Goal: Task Accomplishment & Management: Use online tool/utility

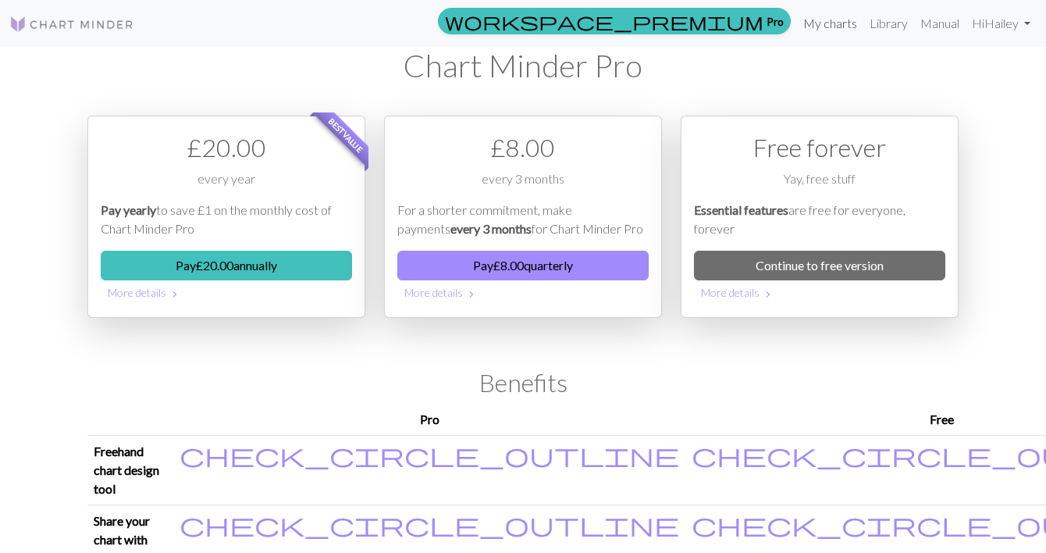
click at [833, 28] on link "My charts" at bounding box center [830, 23] width 66 height 31
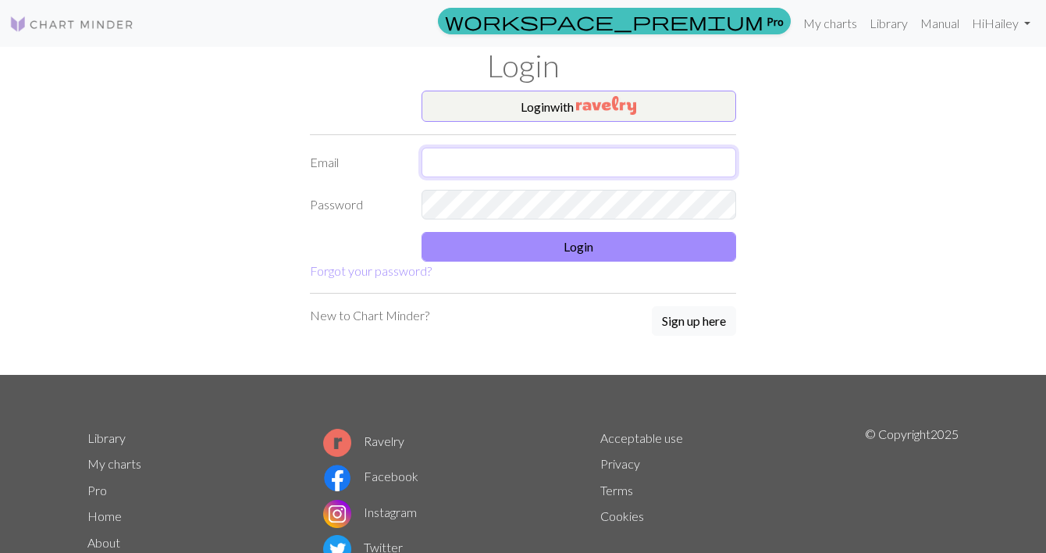
type input "hhuizenga@icloud.com"
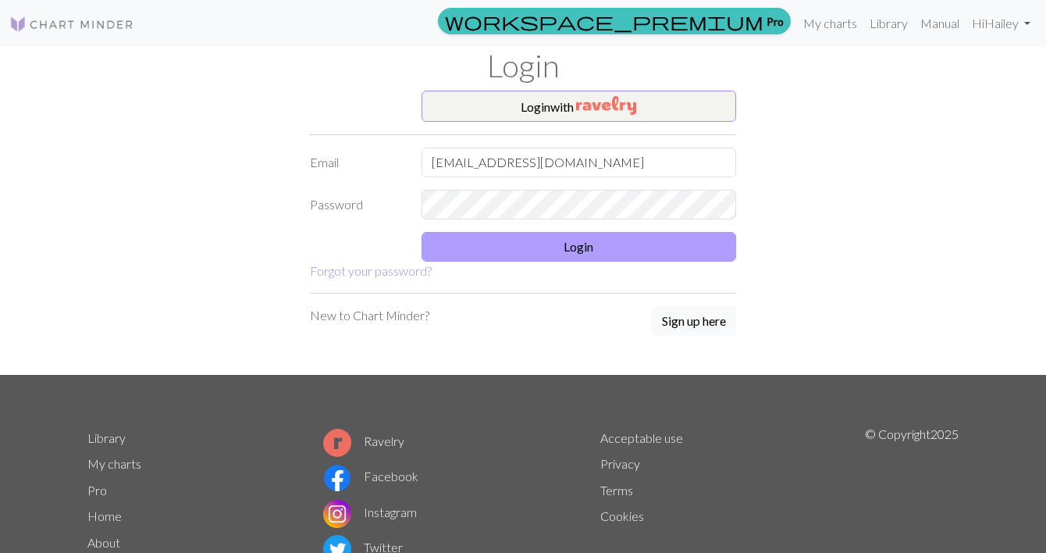
click at [596, 257] on button "Login" at bounding box center [579, 247] width 315 height 30
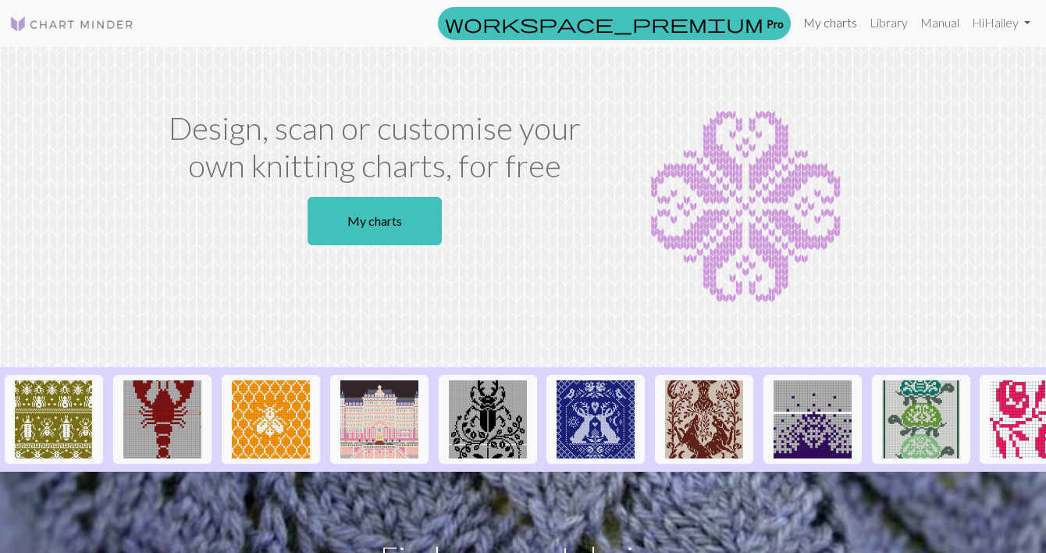
click at [821, 24] on link "My charts" at bounding box center [830, 22] width 66 height 31
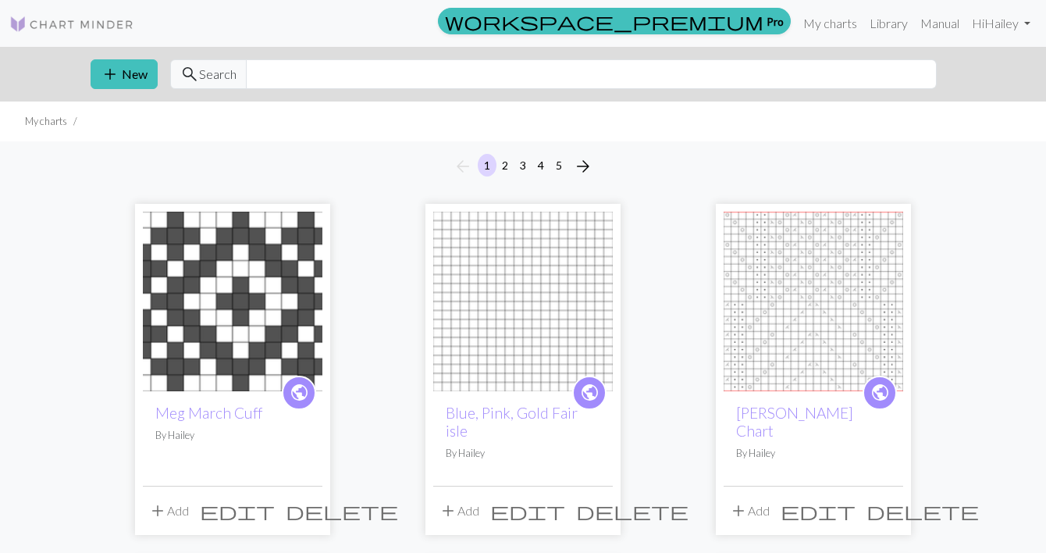
click at [555, 166] on button "5" at bounding box center [559, 165] width 19 height 23
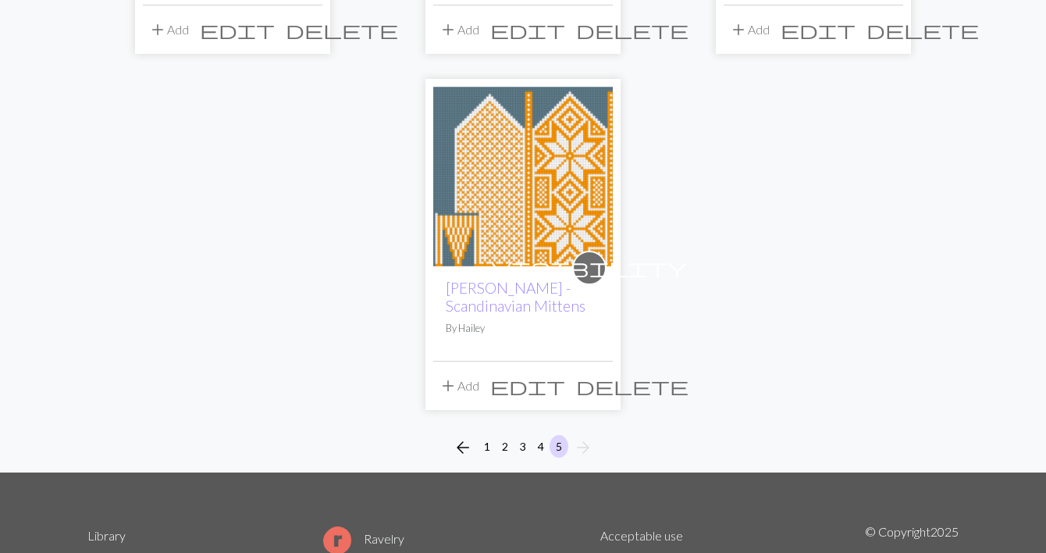
scroll to position [1176, 0]
click at [546, 243] on img at bounding box center [523, 177] width 180 height 180
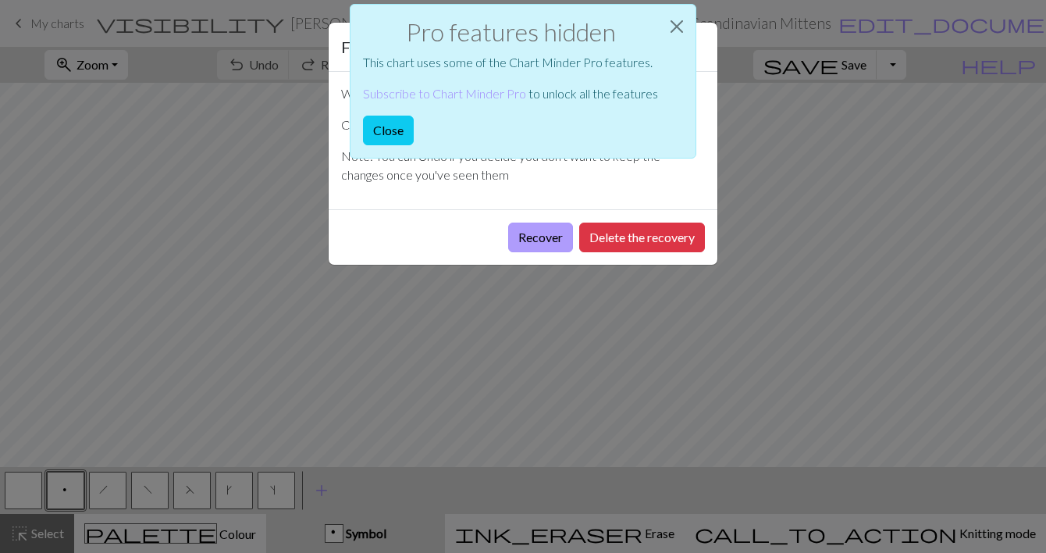
click at [546, 234] on button "Recover" at bounding box center [540, 237] width 65 height 30
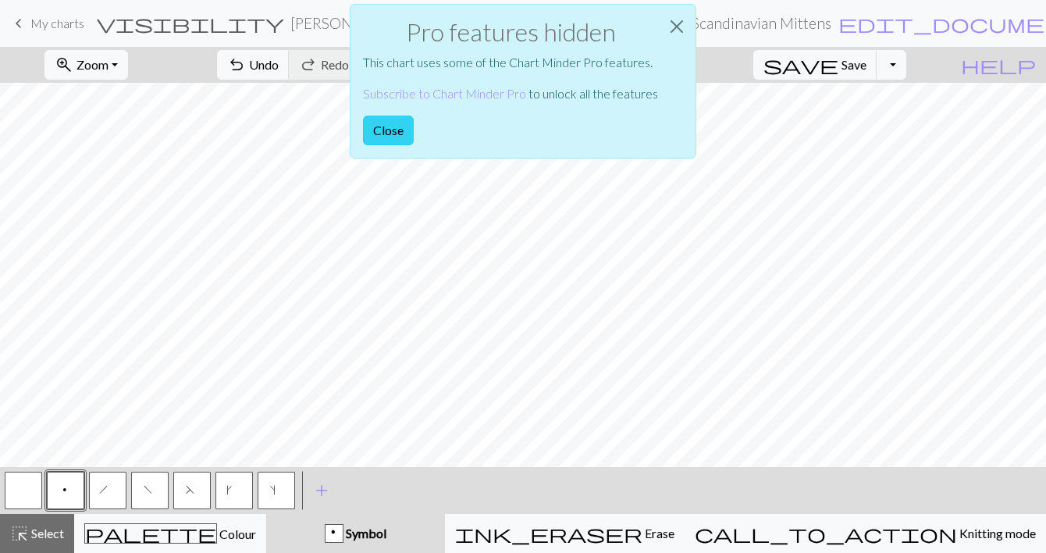
click at [393, 129] on button "Close" at bounding box center [388, 131] width 51 height 30
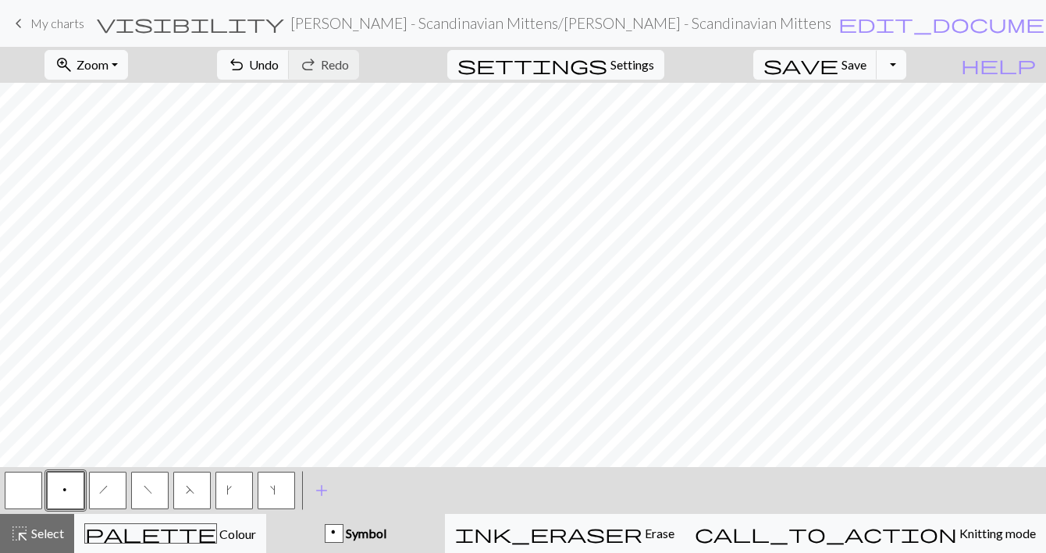
click at [906, 60] on button "Toggle Dropdown" at bounding box center [892, 65] width 30 height 30
click at [879, 118] on button "save_alt Download" at bounding box center [777, 124] width 258 height 25
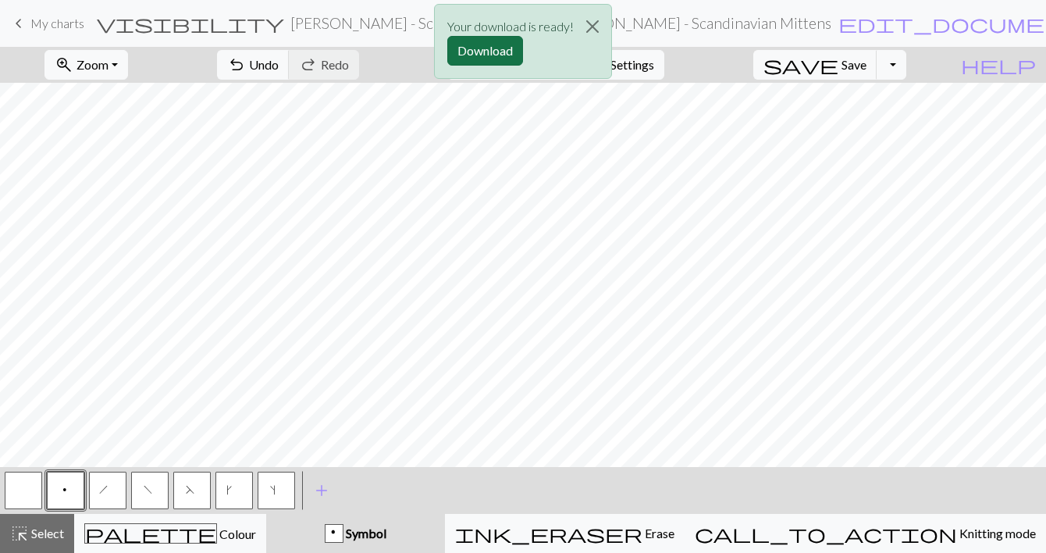
click at [489, 55] on button "Download" at bounding box center [485, 51] width 76 height 30
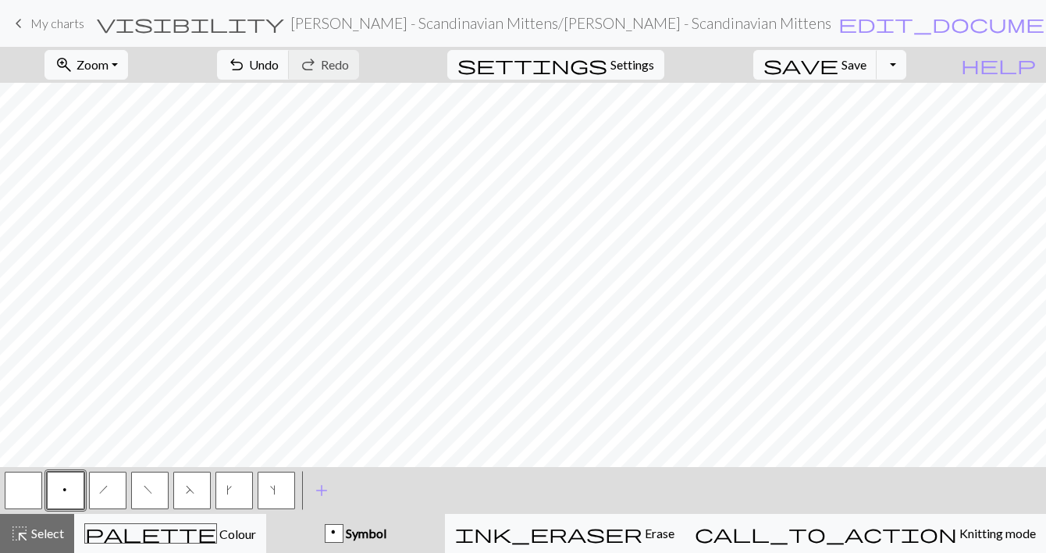
click at [191, 495] on span "F" at bounding box center [192, 492] width 12 height 16
click at [365, 539] on div "F Symbol" at bounding box center [356, 533] width 160 height 19
click at [343, 536] on div "F" at bounding box center [334, 534] width 17 height 19
click at [195, 492] on span "F" at bounding box center [192, 492] width 12 height 16
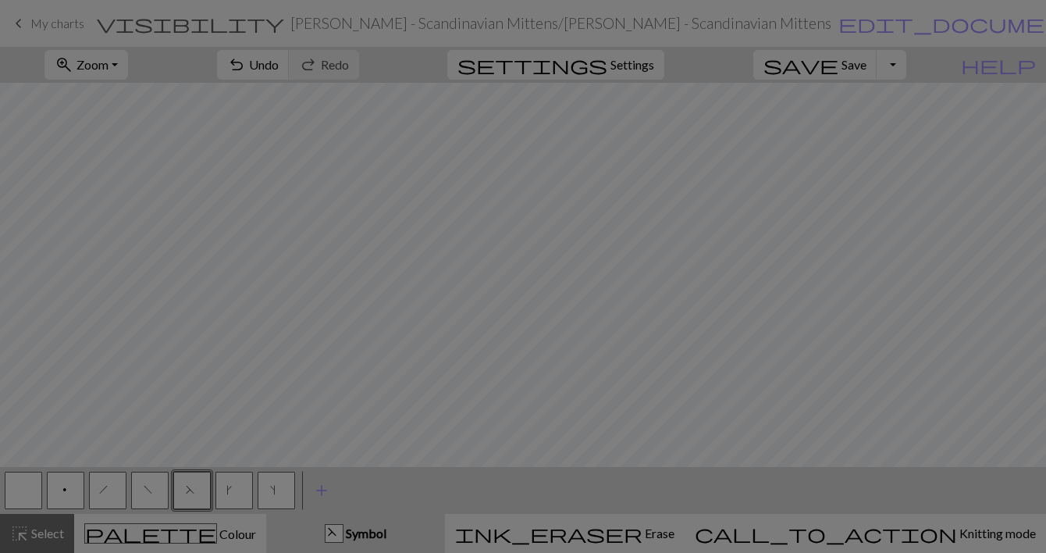
click at [195, 492] on div "Edit symbol Name ssk d f g h j k p s t F H J O P T / | 0 1 2 3 4 5 6 7 8 9 e m …" at bounding box center [523, 276] width 1046 height 553
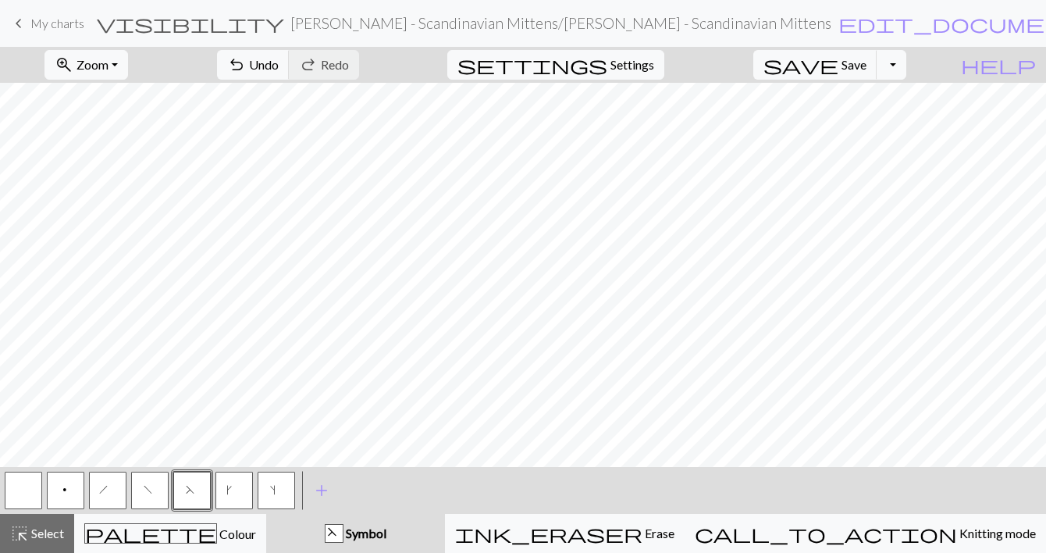
click at [195, 492] on span "F" at bounding box center [192, 492] width 12 height 16
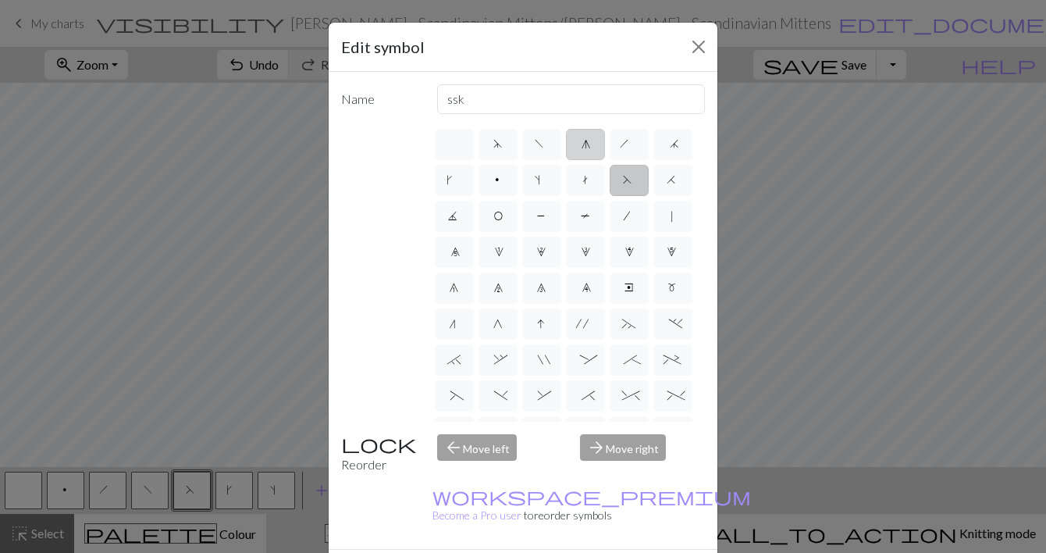
click at [585, 151] on span "g" at bounding box center [585, 146] width 7 height 16
click at [585, 144] on input "g" at bounding box center [587, 139] width 10 height 10
radio input "true"
type input "sk2p"
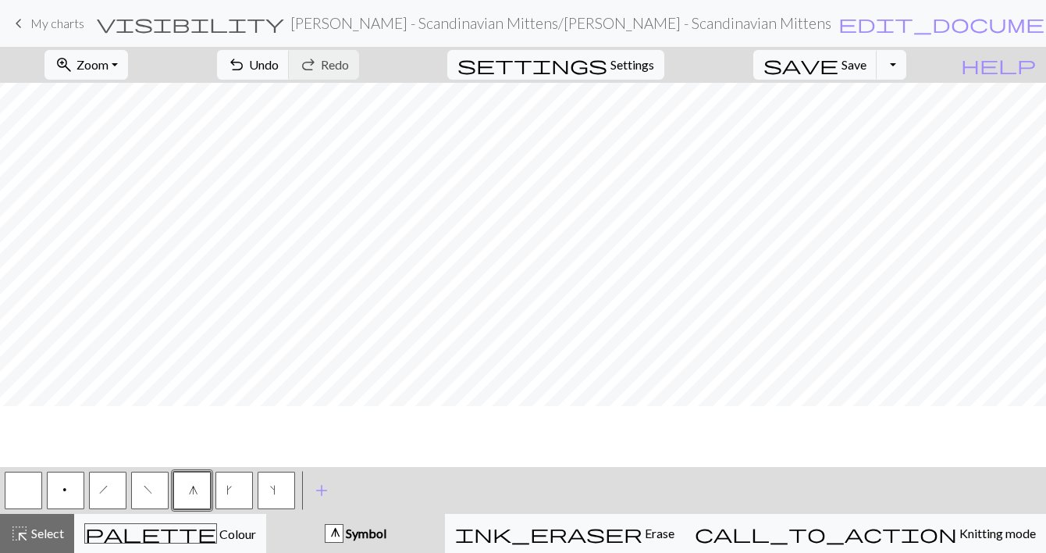
scroll to position [792, 293]
click at [867, 60] on span "Save" at bounding box center [854, 64] width 25 height 15
click at [865, 56] on button "save Save Save" at bounding box center [815, 65] width 124 height 30
click at [906, 64] on button "Toggle Dropdown" at bounding box center [892, 65] width 30 height 30
click at [862, 129] on button "save_alt Download" at bounding box center [777, 124] width 258 height 25
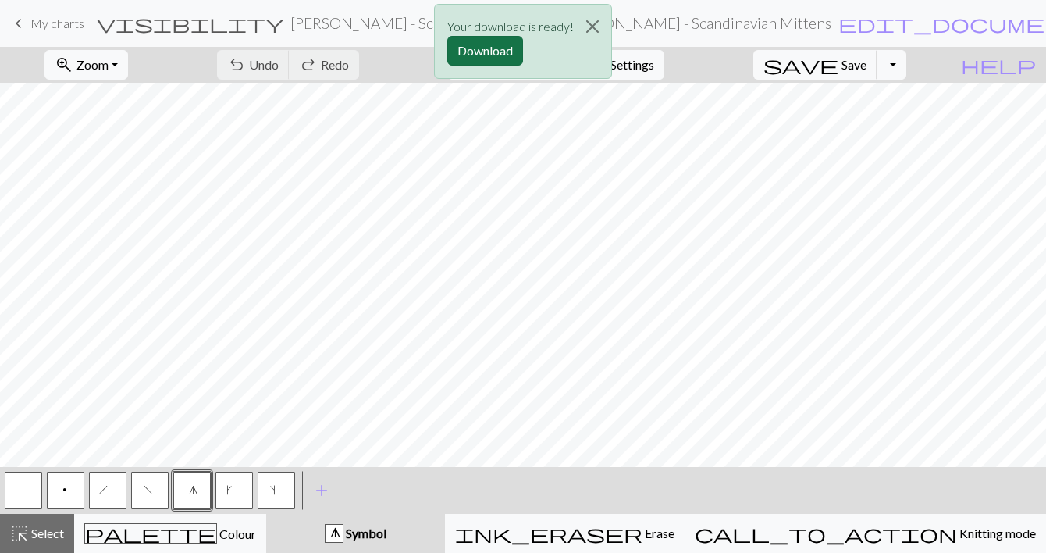
click at [492, 48] on button "Download" at bounding box center [485, 51] width 76 height 30
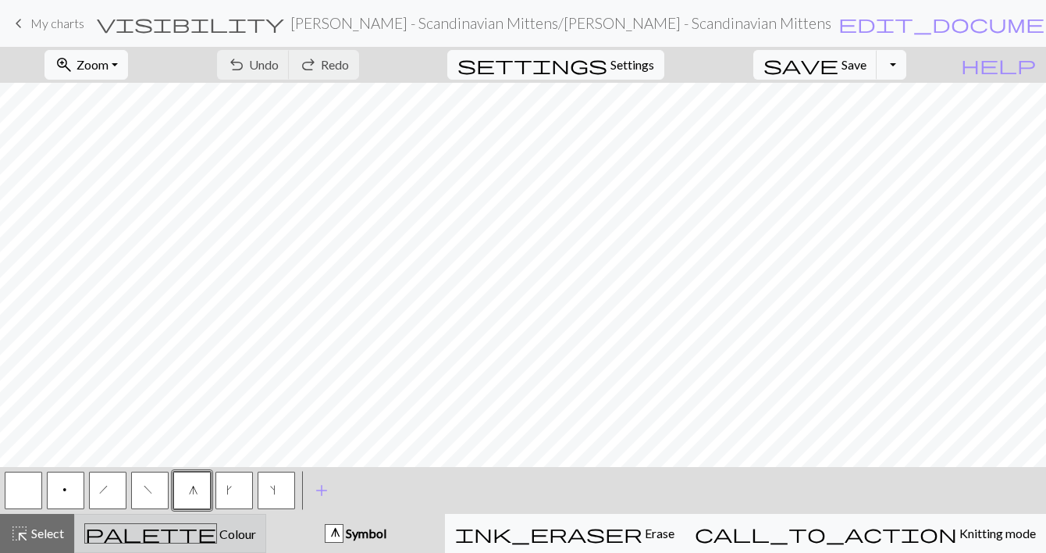
click at [154, 541] on div "palette Colour Colour" at bounding box center [170, 533] width 172 height 20
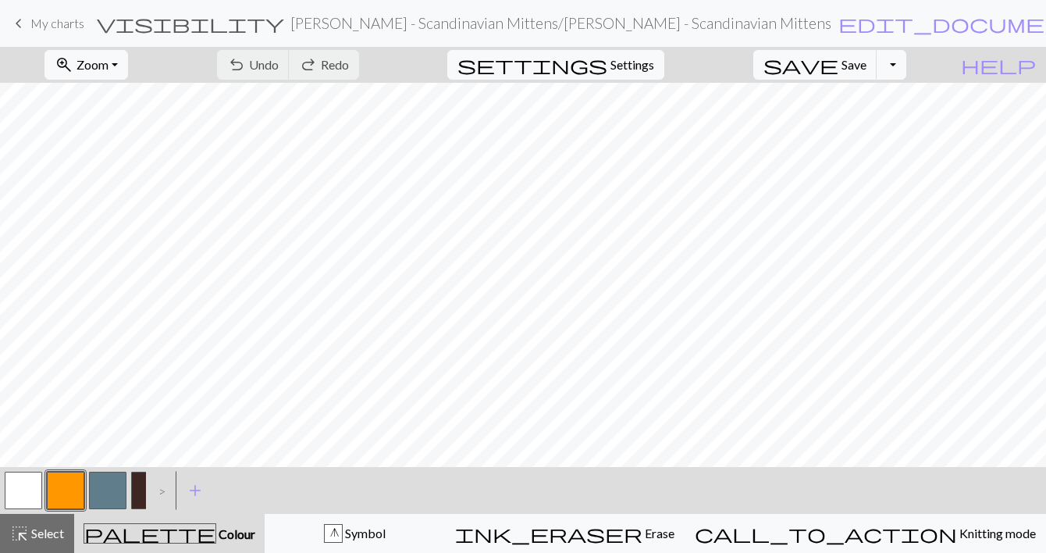
click at [73, 493] on button "button" at bounding box center [65, 490] width 37 height 37
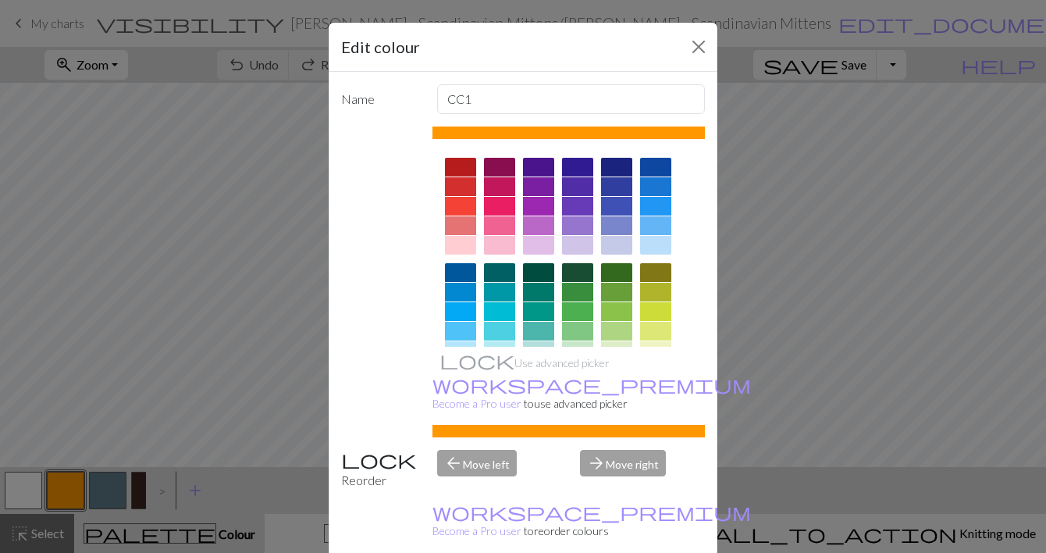
click at [530, 204] on div at bounding box center [538, 206] width 31 height 19
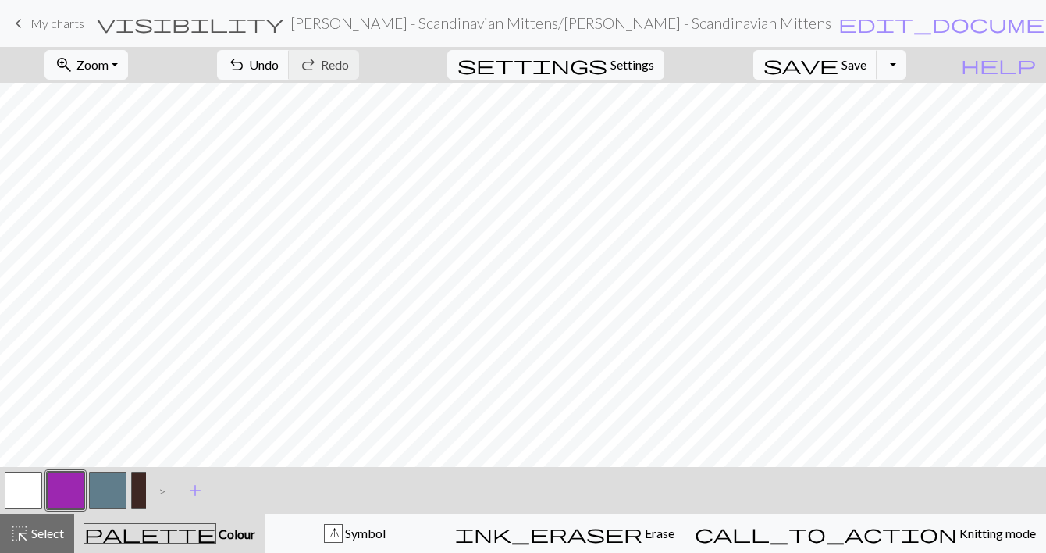
click at [867, 69] on span "Save" at bounding box center [854, 64] width 25 height 15
click at [107, 488] on button "button" at bounding box center [107, 490] width 37 height 37
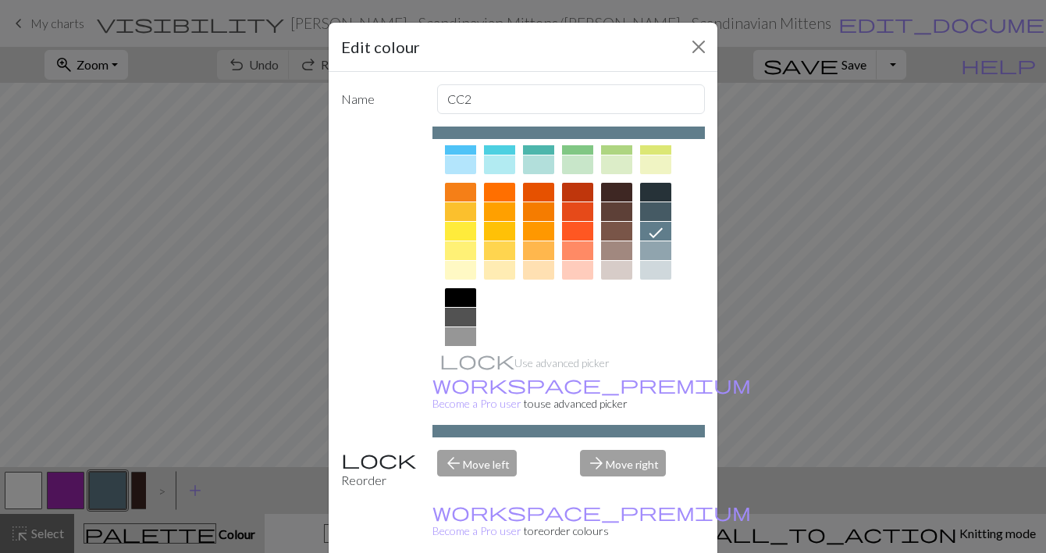
scroll to position [206, 0]
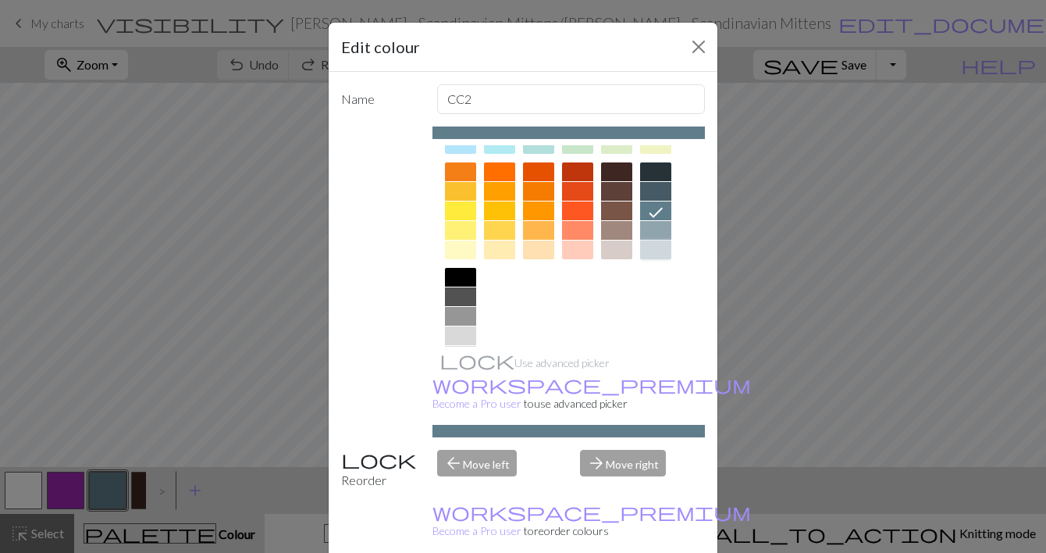
click at [653, 244] on div at bounding box center [655, 249] width 31 height 19
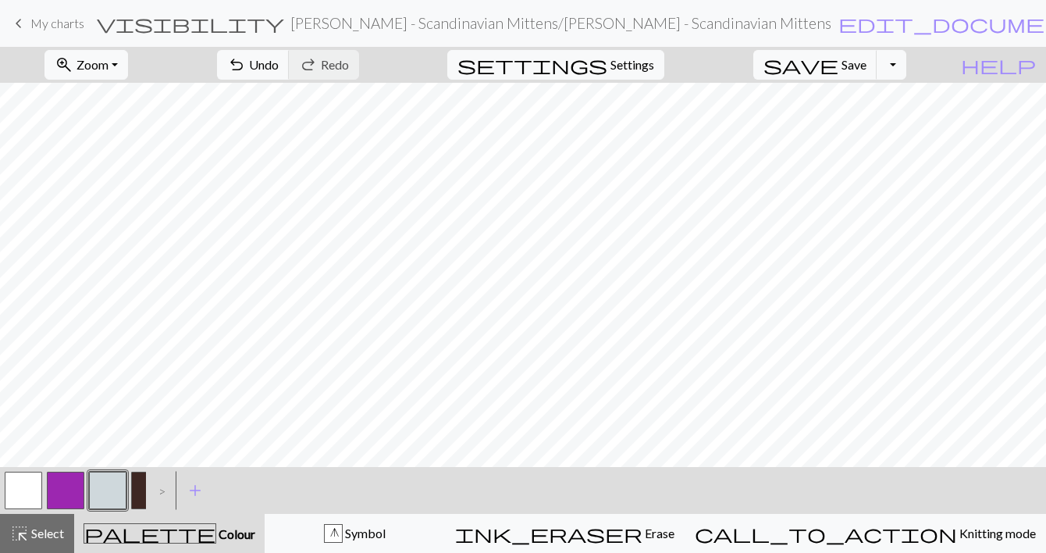
click at [98, 496] on button "button" at bounding box center [107, 490] width 37 height 37
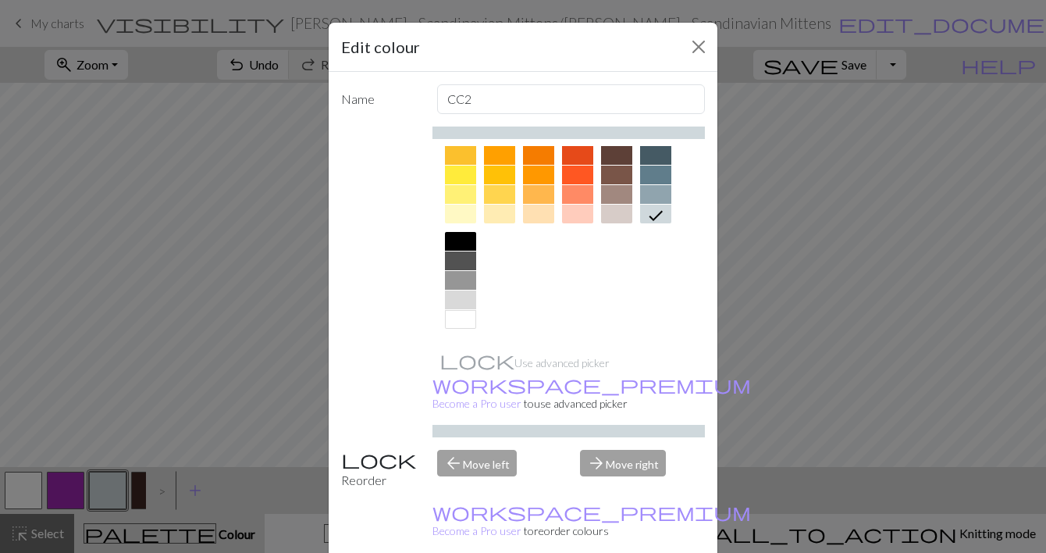
scroll to position [242, 0]
click at [657, 190] on div at bounding box center [655, 194] width 31 height 19
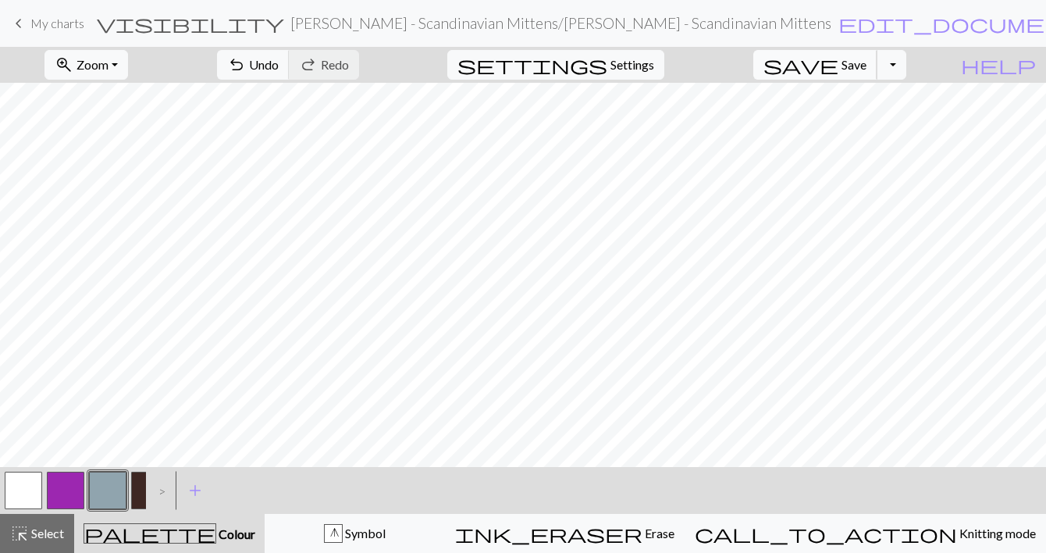
click at [867, 57] on span "Save" at bounding box center [854, 64] width 25 height 15
click at [906, 59] on button "Toggle Dropdown" at bounding box center [892, 65] width 30 height 30
click at [865, 124] on button "save_alt Download" at bounding box center [777, 124] width 258 height 25
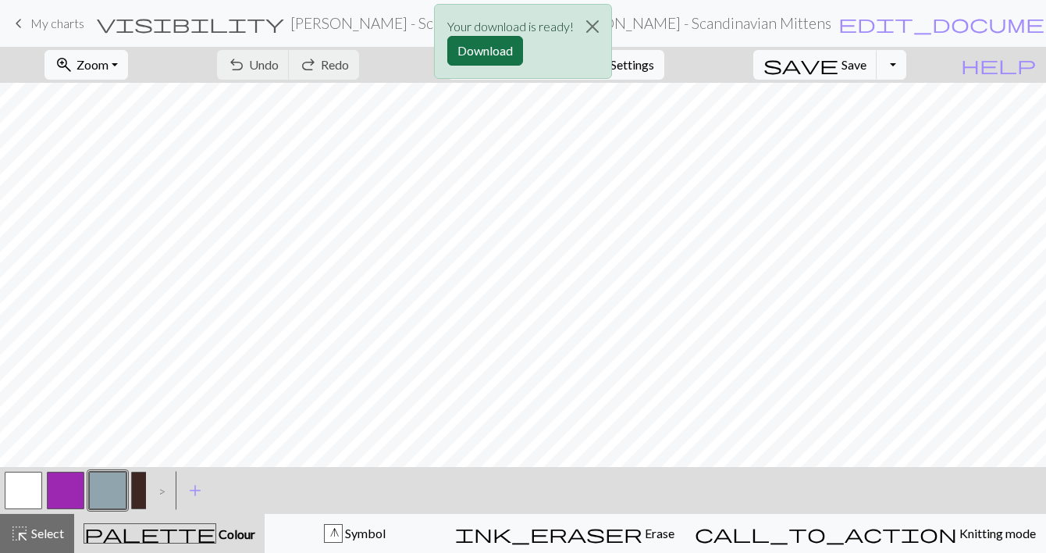
click at [504, 47] on button "Download" at bounding box center [485, 51] width 76 height 30
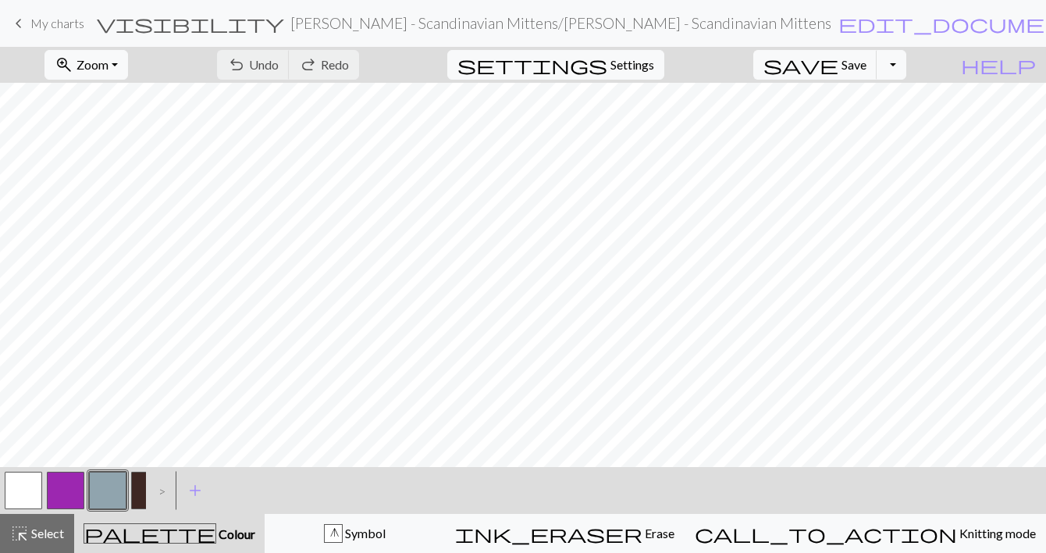
click at [27, 20] on link "keyboard_arrow_left My charts" at bounding box center [46, 23] width 75 height 27
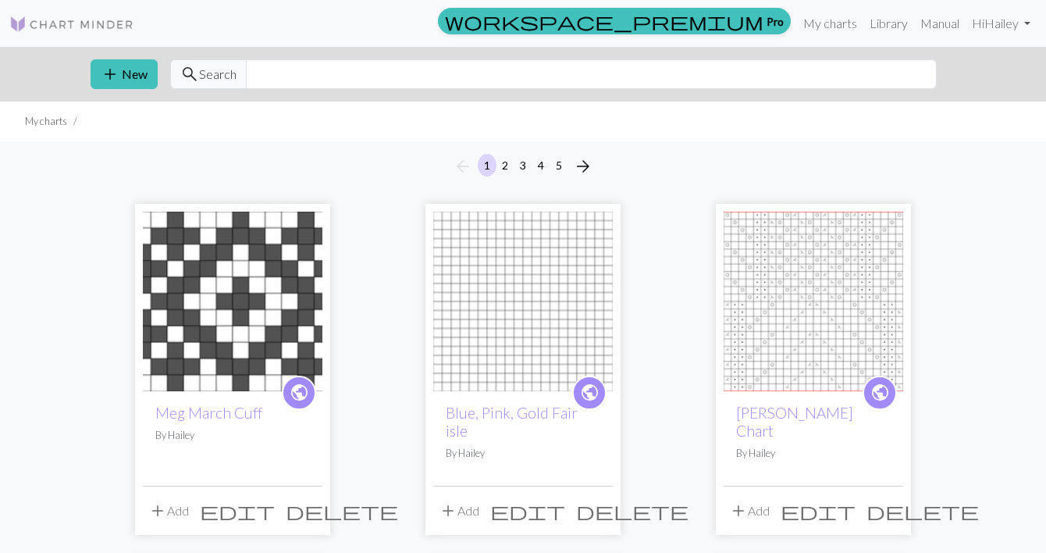
click at [212, 270] on img at bounding box center [233, 302] width 180 height 180
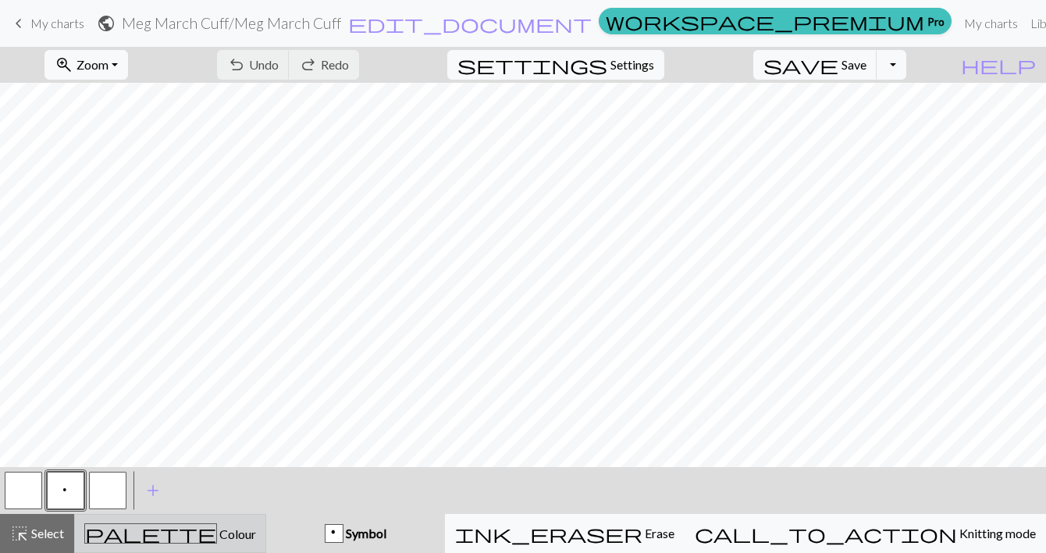
click at [155, 531] on div "palette Colour Colour" at bounding box center [170, 533] width 172 height 20
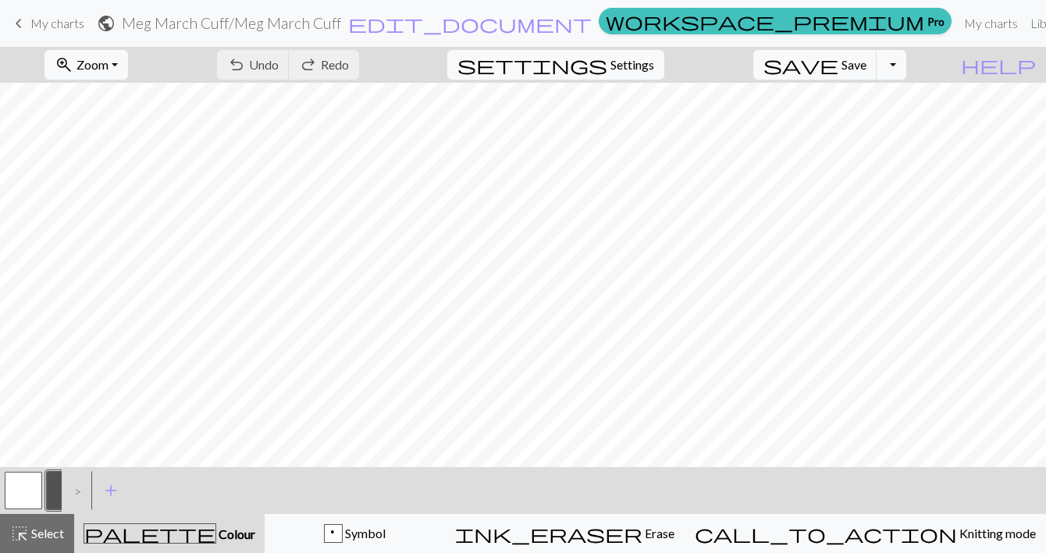
click at [55, 494] on button "button" at bounding box center [65, 490] width 37 height 37
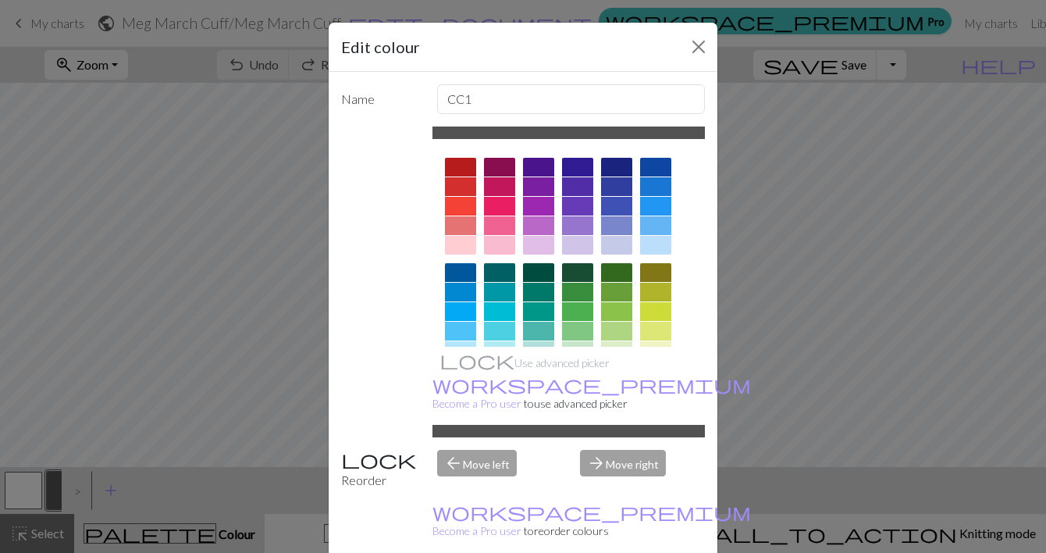
click at [541, 199] on div at bounding box center [538, 206] width 31 height 19
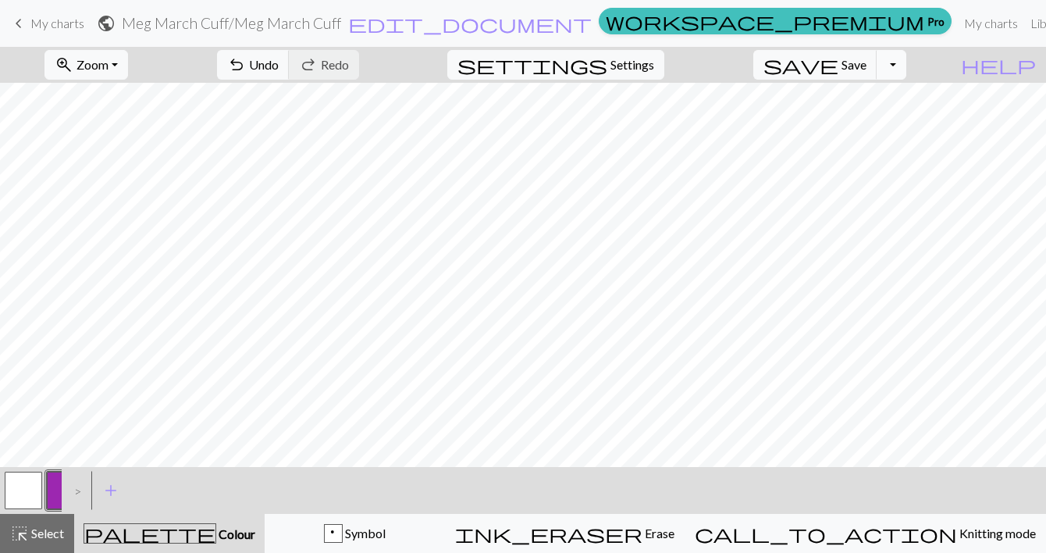
click at [906, 63] on button "Toggle Dropdown" at bounding box center [892, 65] width 30 height 30
click at [870, 123] on button "save_alt Download" at bounding box center [777, 124] width 258 height 25
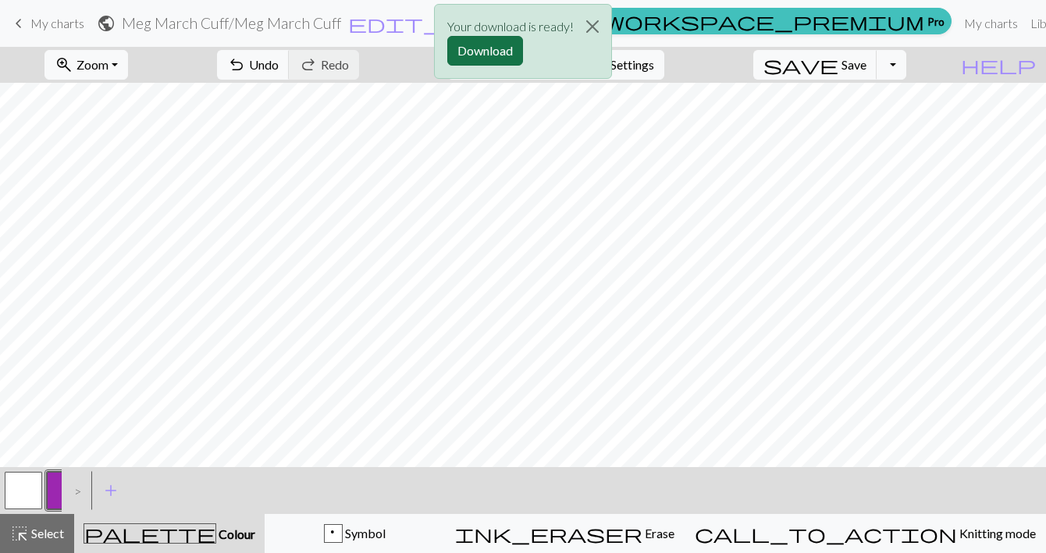
click at [474, 48] on button "Download" at bounding box center [485, 51] width 76 height 30
